Goal: Complete application form

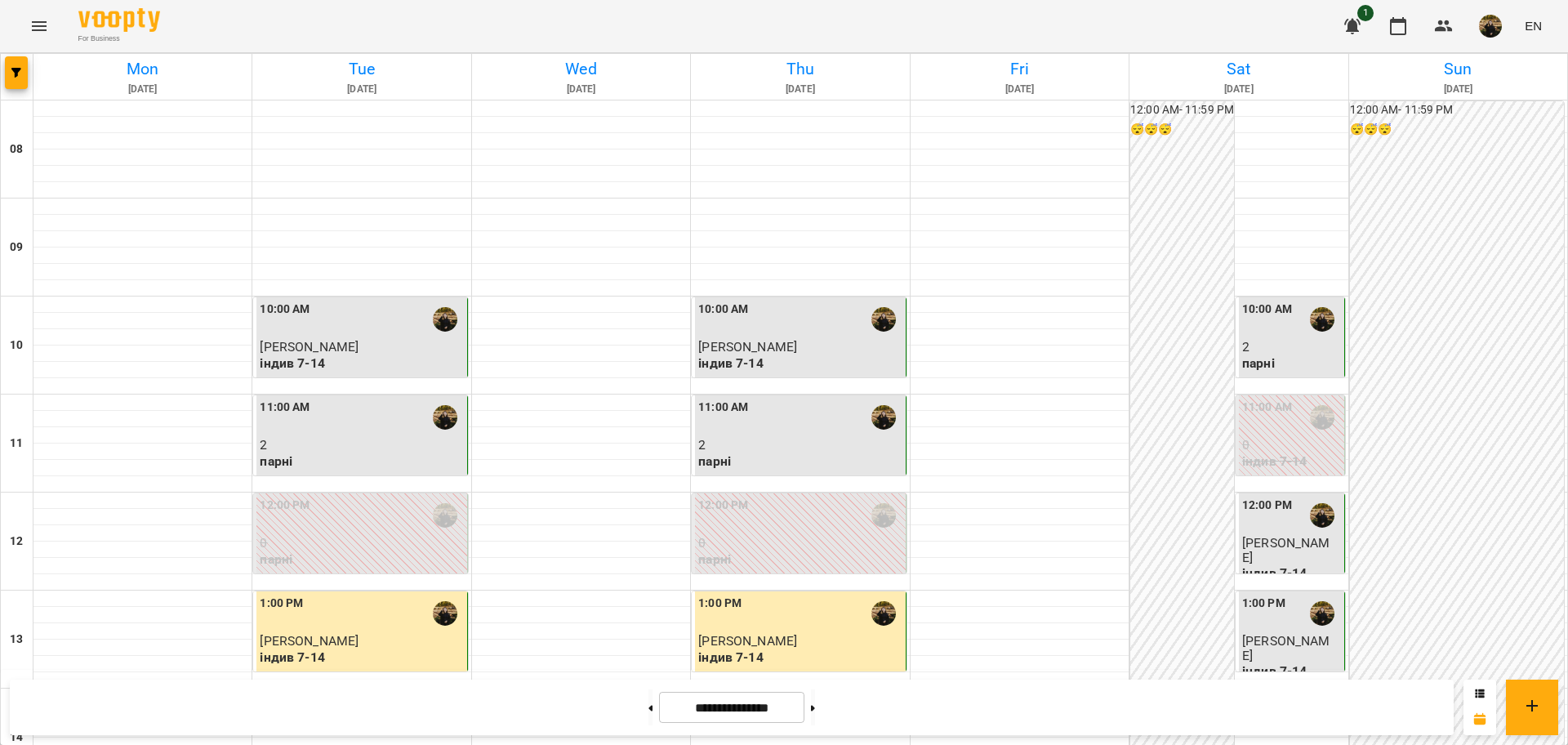
scroll to position [102, 0]
click at [815, 705] on button at bounding box center [813, 708] width 4 height 36
click at [815, 706] on button at bounding box center [813, 708] width 4 height 36
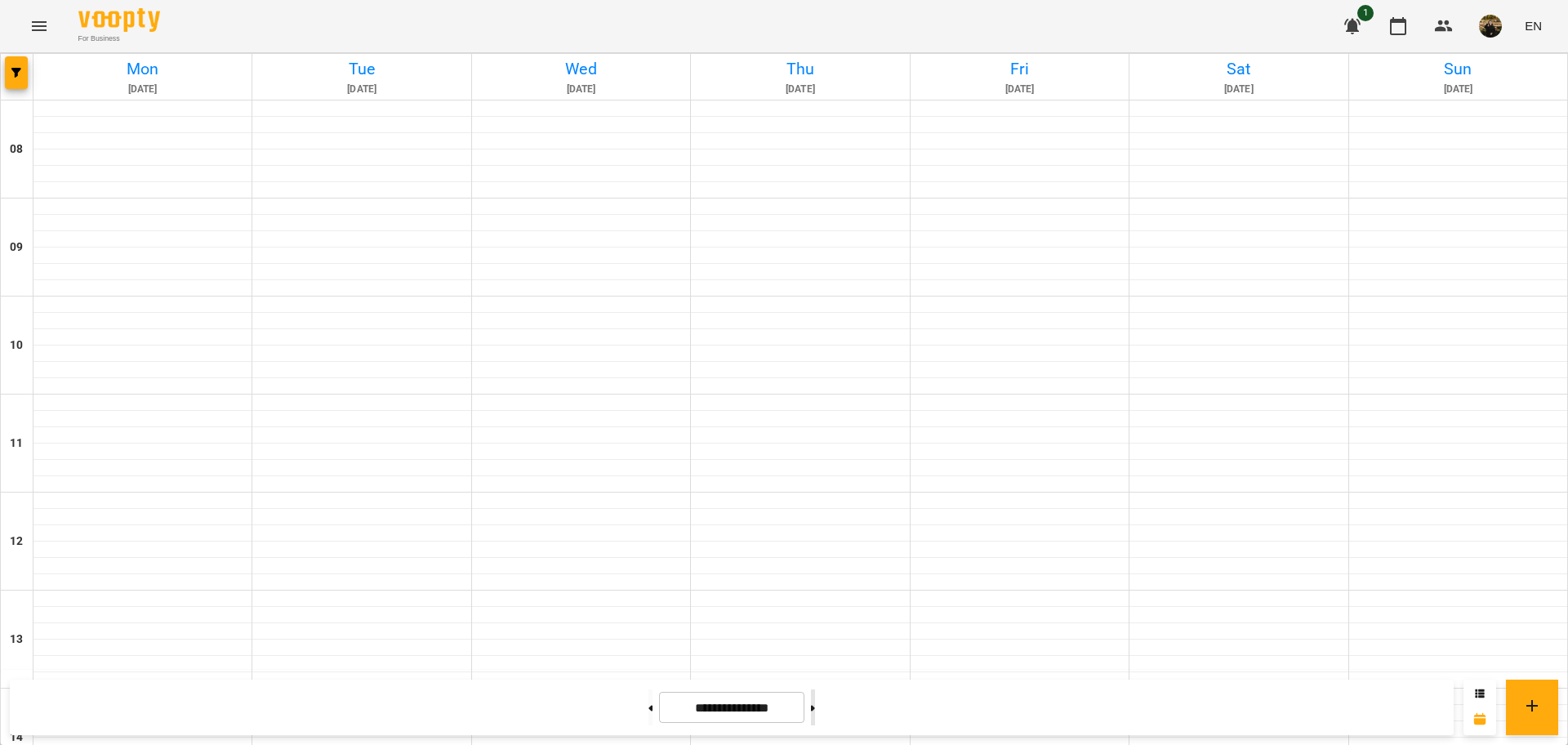
click at [815, 706] on button at bounding box center [813, 708] width 4 height 36
click at [815, 703] on button at bounding box center [813, 708] width 4 height 36
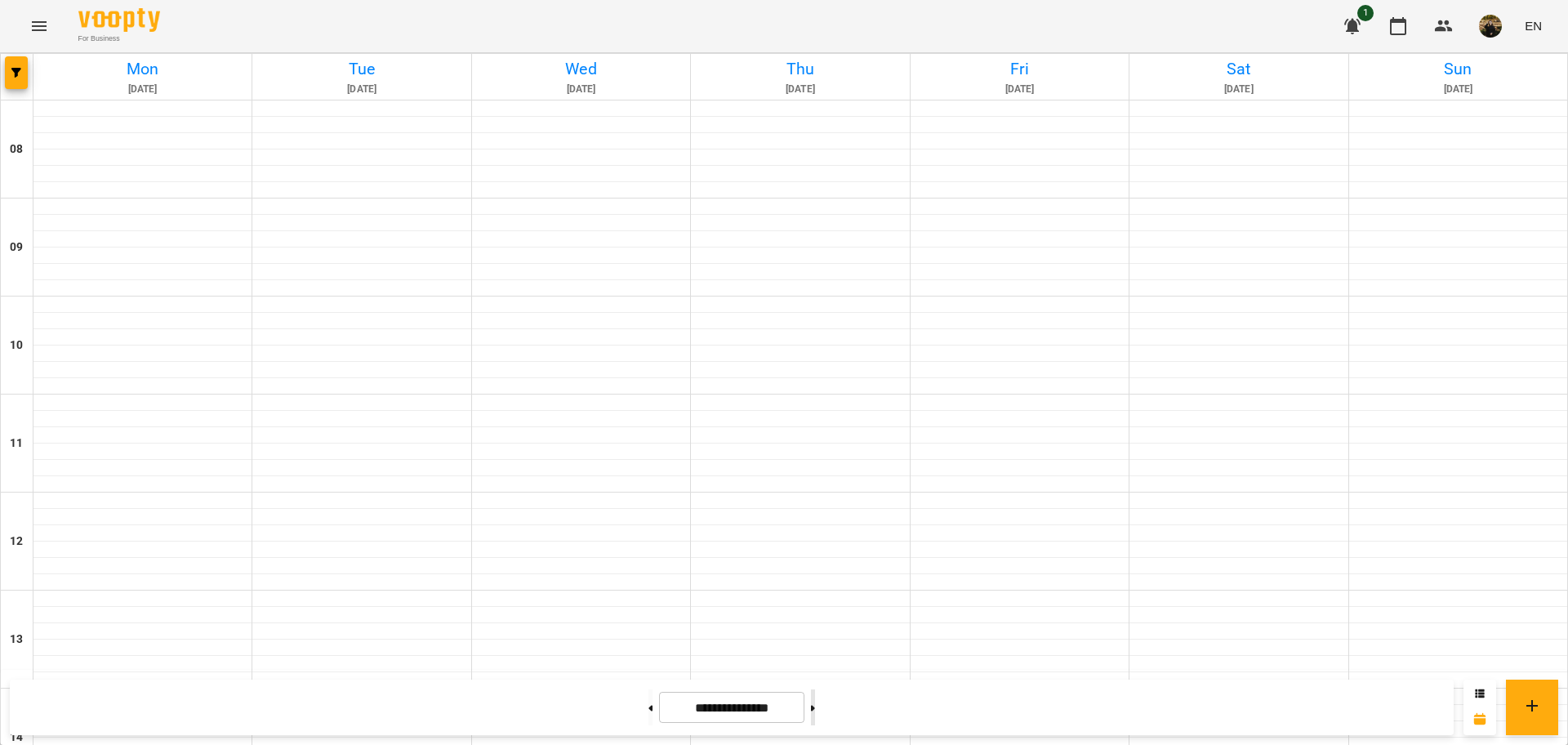
click at [815, 703] on button at bounding box center [813, 708] width 4 height 36
click at [815, 702] on button at bounding box center [813, 708] width 4 height 36
click at [815, 701] on button at bounding box center [813, 708] width 4 height 36
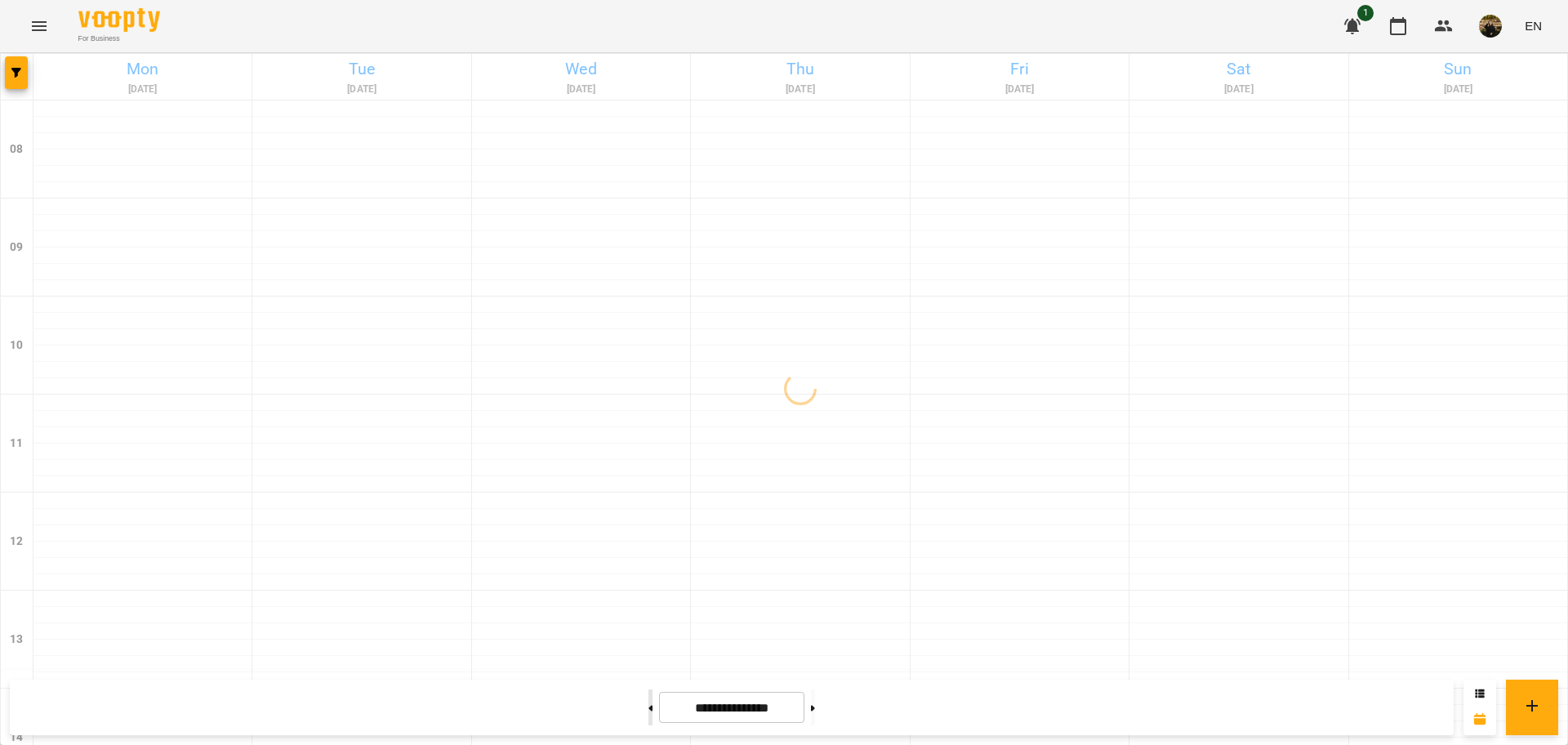
click at [648, 708] on icon at bounding box center [650, 709] width 4 height 7
type input "**********"
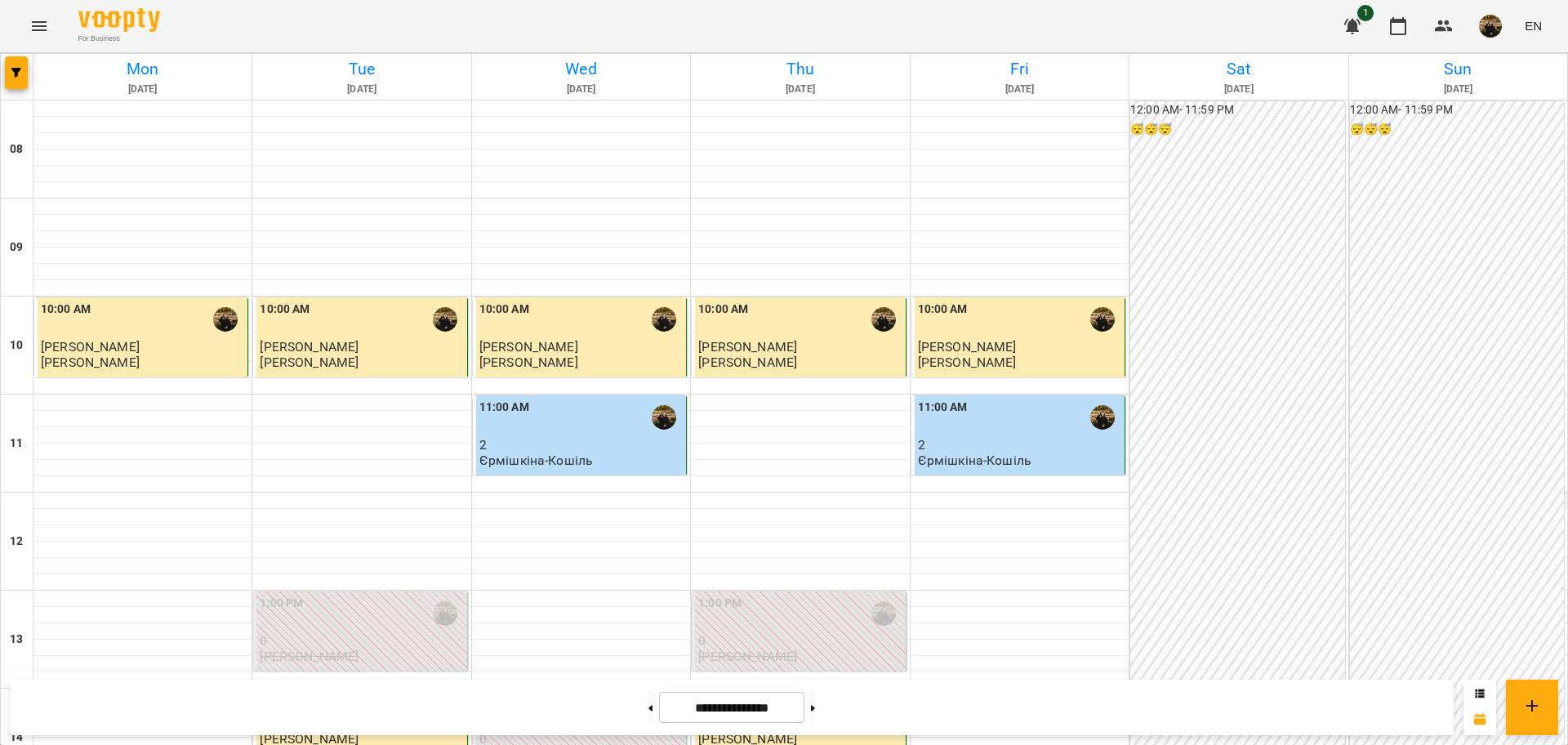
scroll to position [700, 0]
